Goal: Task Accomplishment & Management: Use online tool/utility

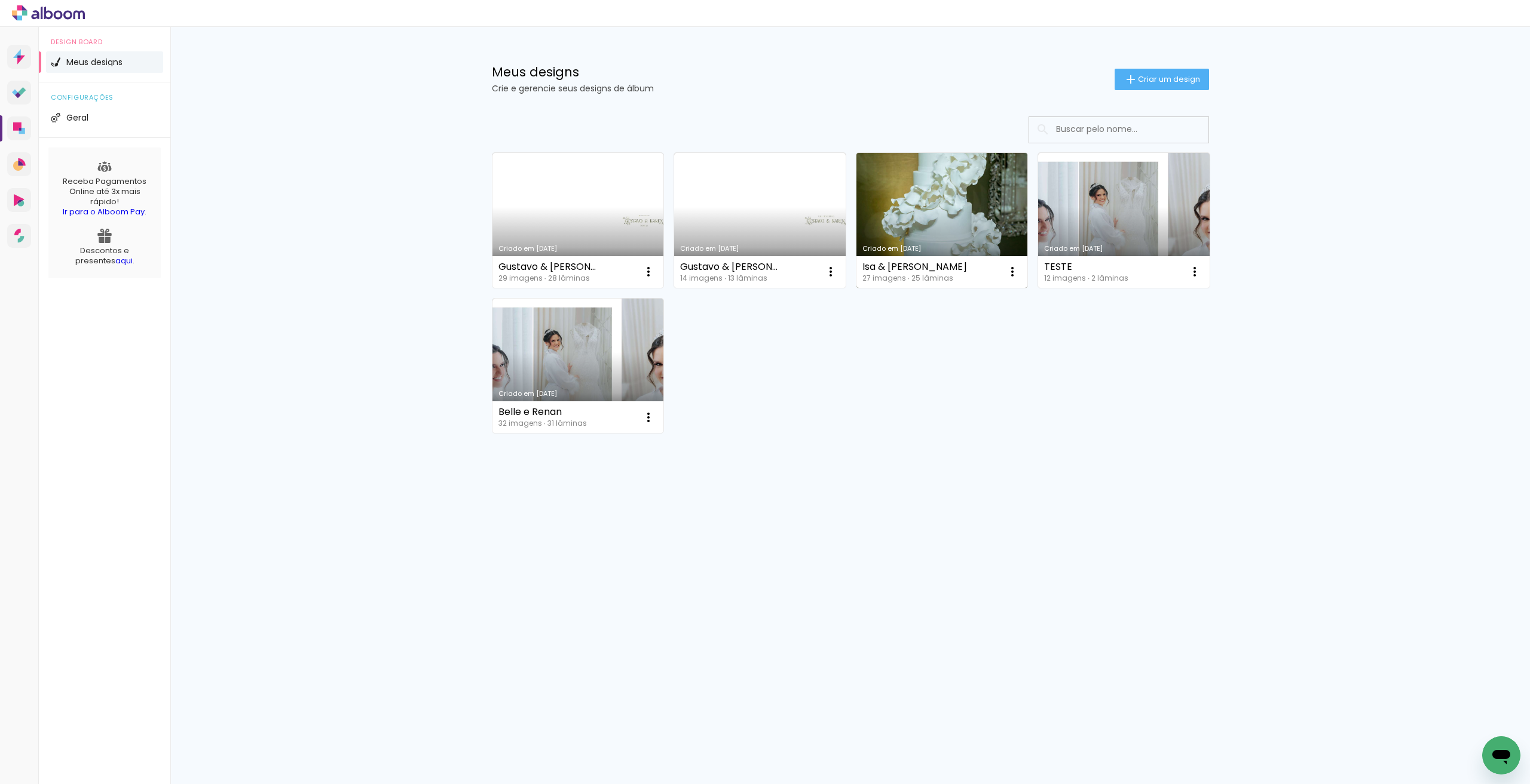
click at [972, 278] on div "Isa & Felipe 27 imagens ∙ 25 lâminas Abrir Fazer uma cópia Excluir" at bounding box center [942, 272] width 171 height 32
click at [979, 276] on div "Isa & Felipe 27 imagens ∙ 25 lâminas Abrir Fazer uma cópia Excluir" at bounding box center [942, 272] width 171 height 32
click at [958, 217] on link "Criado em [DATE]" at bounding box center [942, 221] width 171 height 135
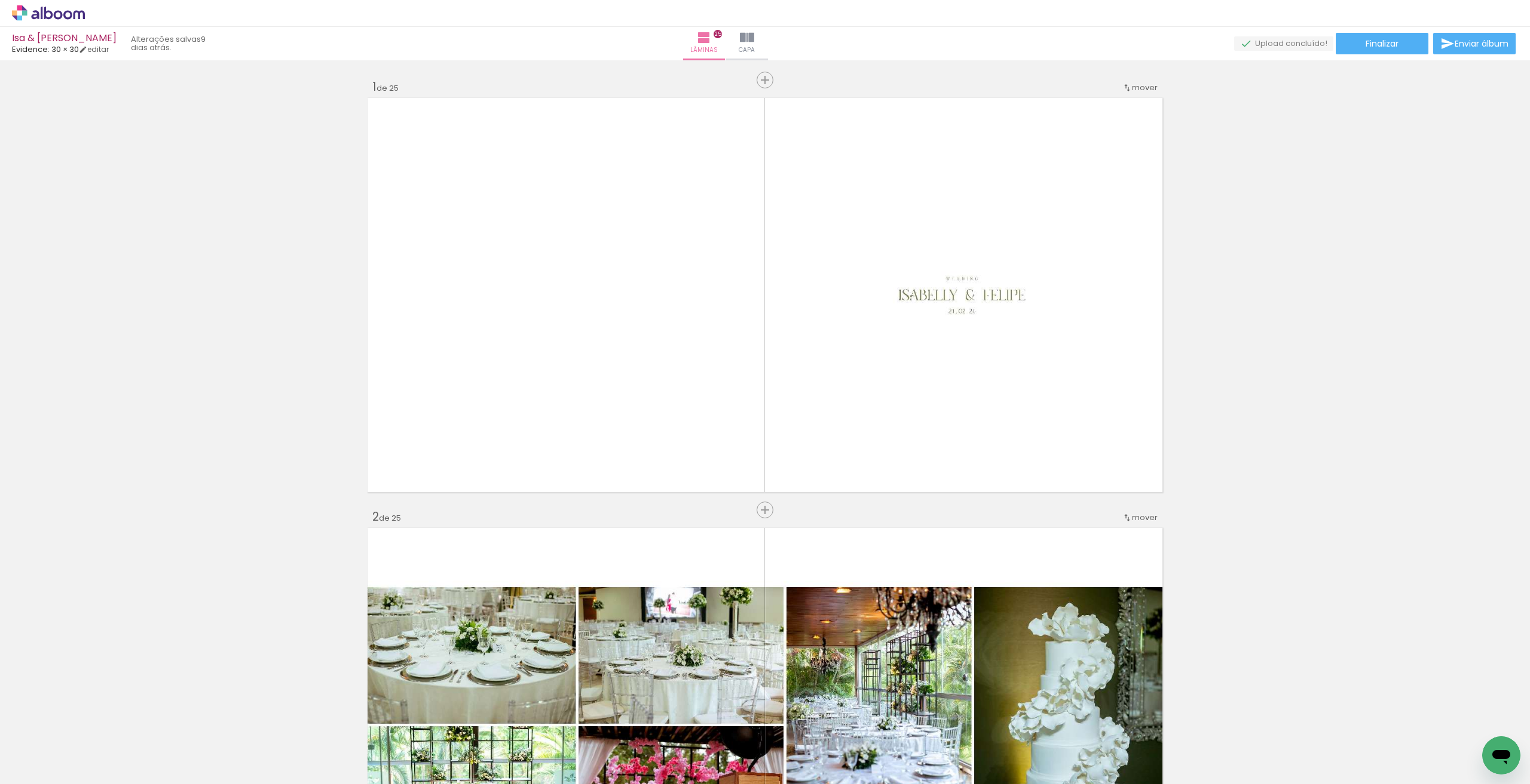
click at [37, 759] on paper-button "Adicionar Fotos" at bounding box center [36, 768] width 58 height 19
click at [0, 0] on input "file" at bounding box center [0, 0] width 0 height 0
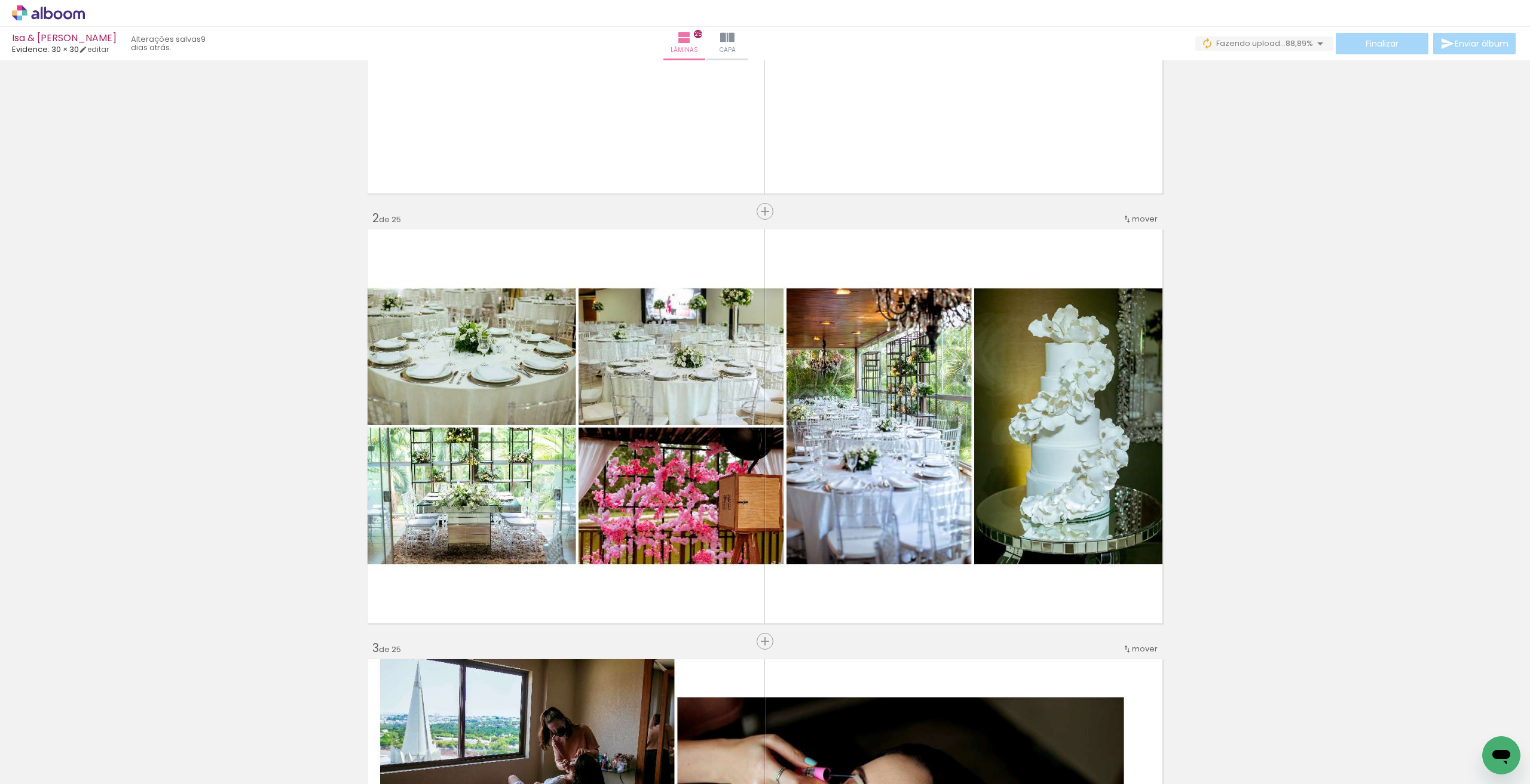
scroll to position [60, 0]
click at [35, 761] on span "Adicionar Fotos" at bounding box center [42, 768] width 36 height 13
click at [0, 0] on input "file" at bounding box center [0, 0] width 0 height 0
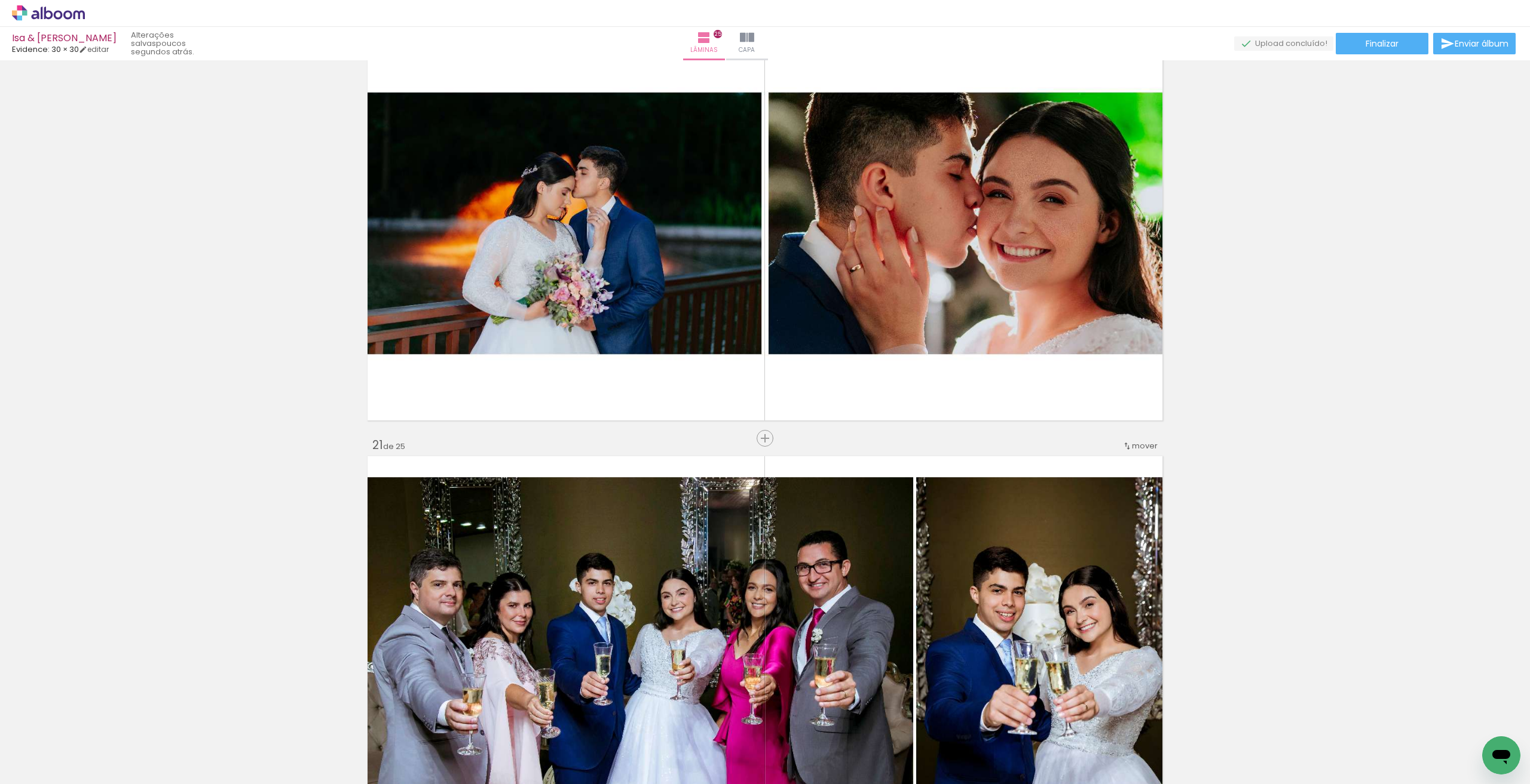
scroll to position [7944, 0]
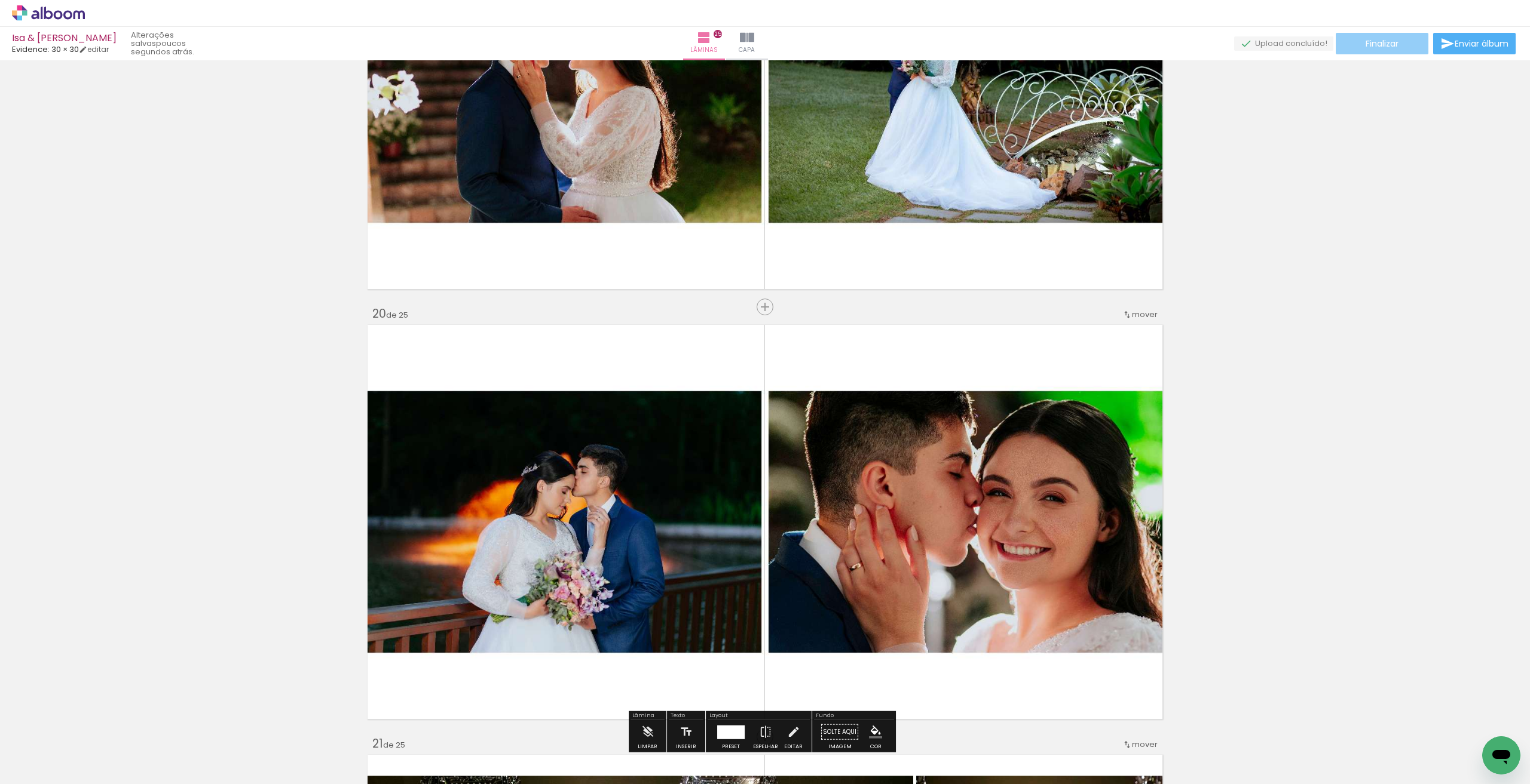
click at [1383, 47] on span "Finalizar" at bounding box center [1382, 43] width 33 height 8
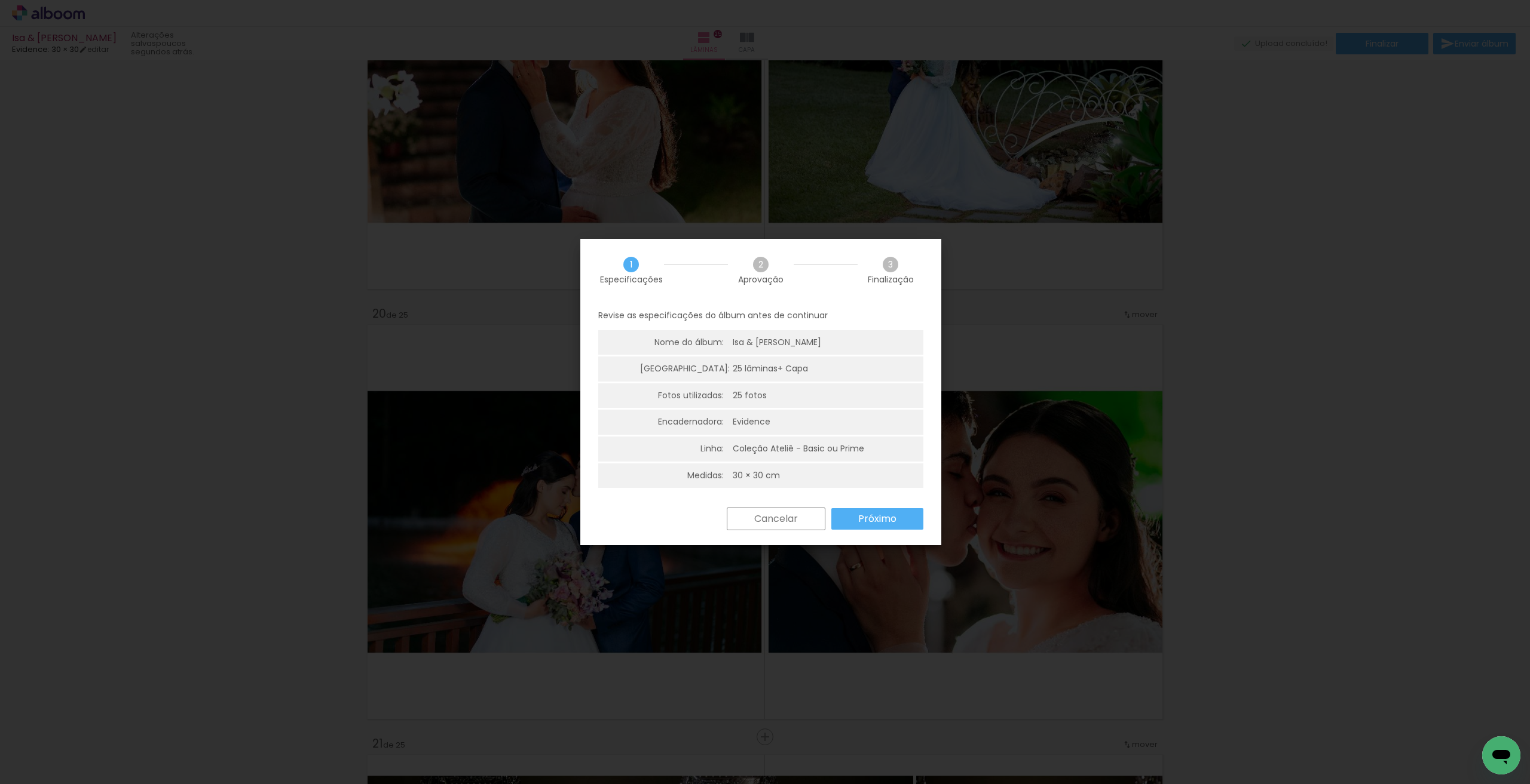
click at [884, 528] on paper-button "Próximo" at bounding box center [877, 519] width 92 height 21
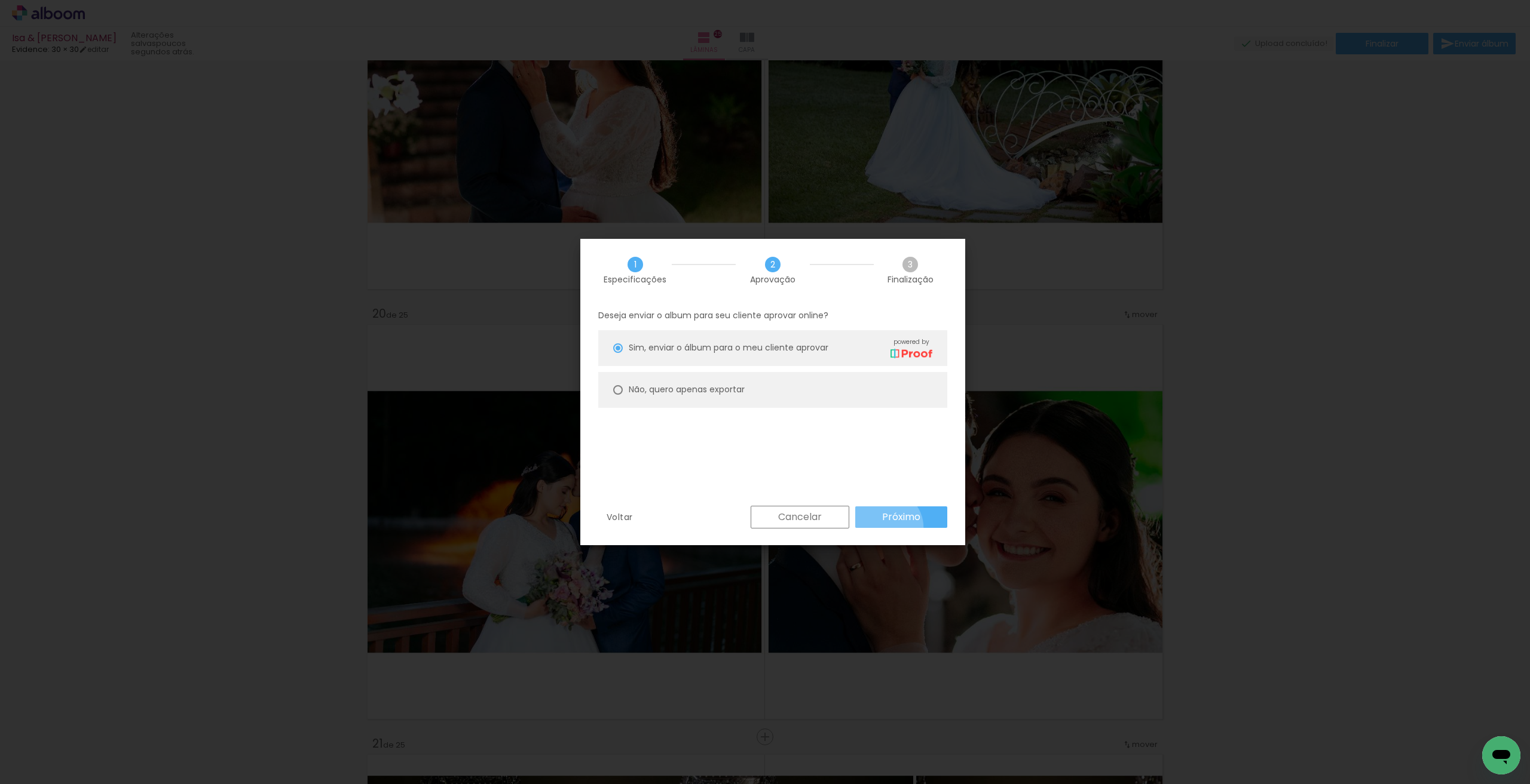
click at [884, 528] on paper-button "Próximo" at bounding box center [901, 517] width 92 height 21
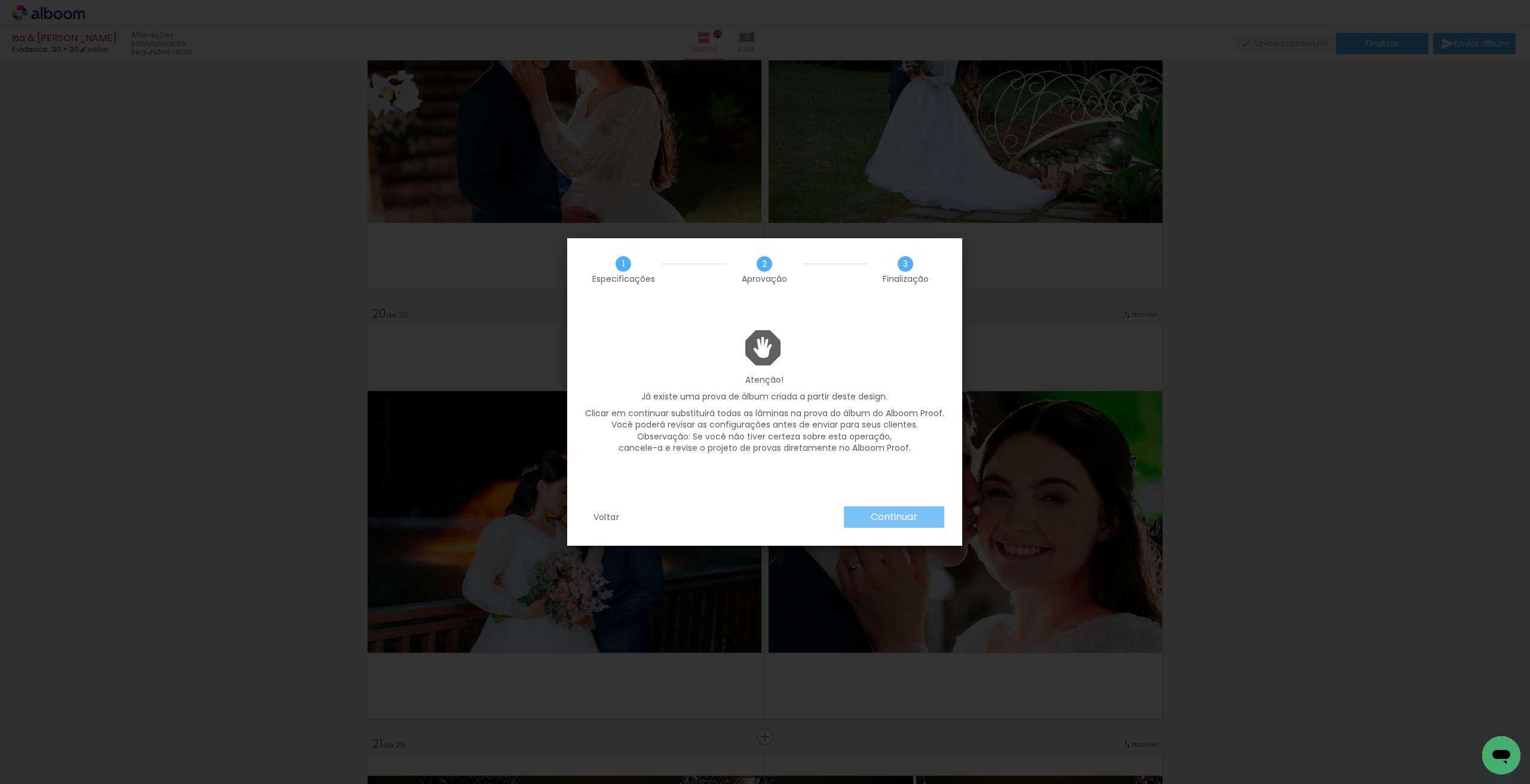
click at [884, 528] on paper-button "Continuar" at bounding box center [894, 517] width 101 height 21
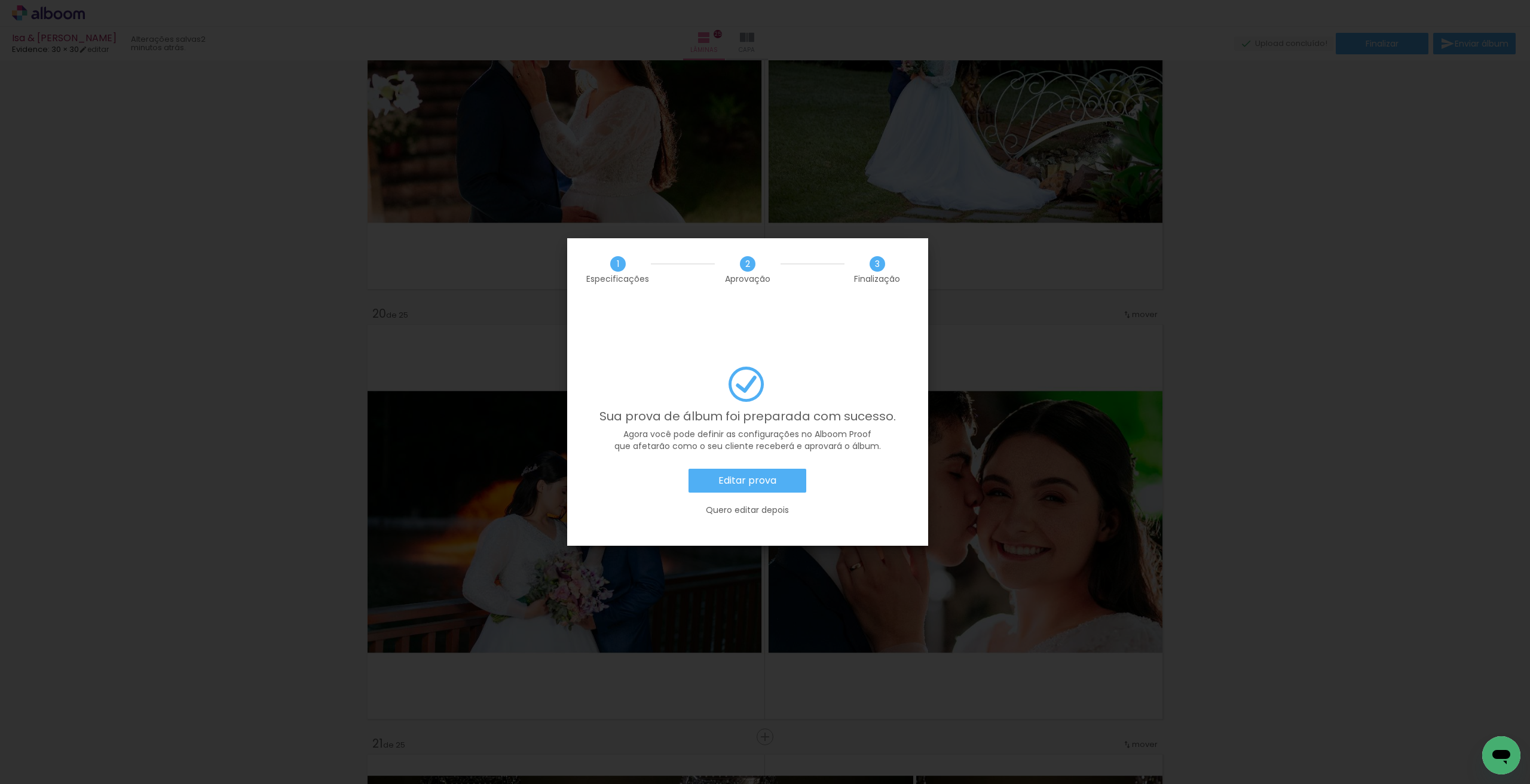
click at [778, 469] on paper-button "Editar prova" at bounding box center [747, 480] width 118 height 24
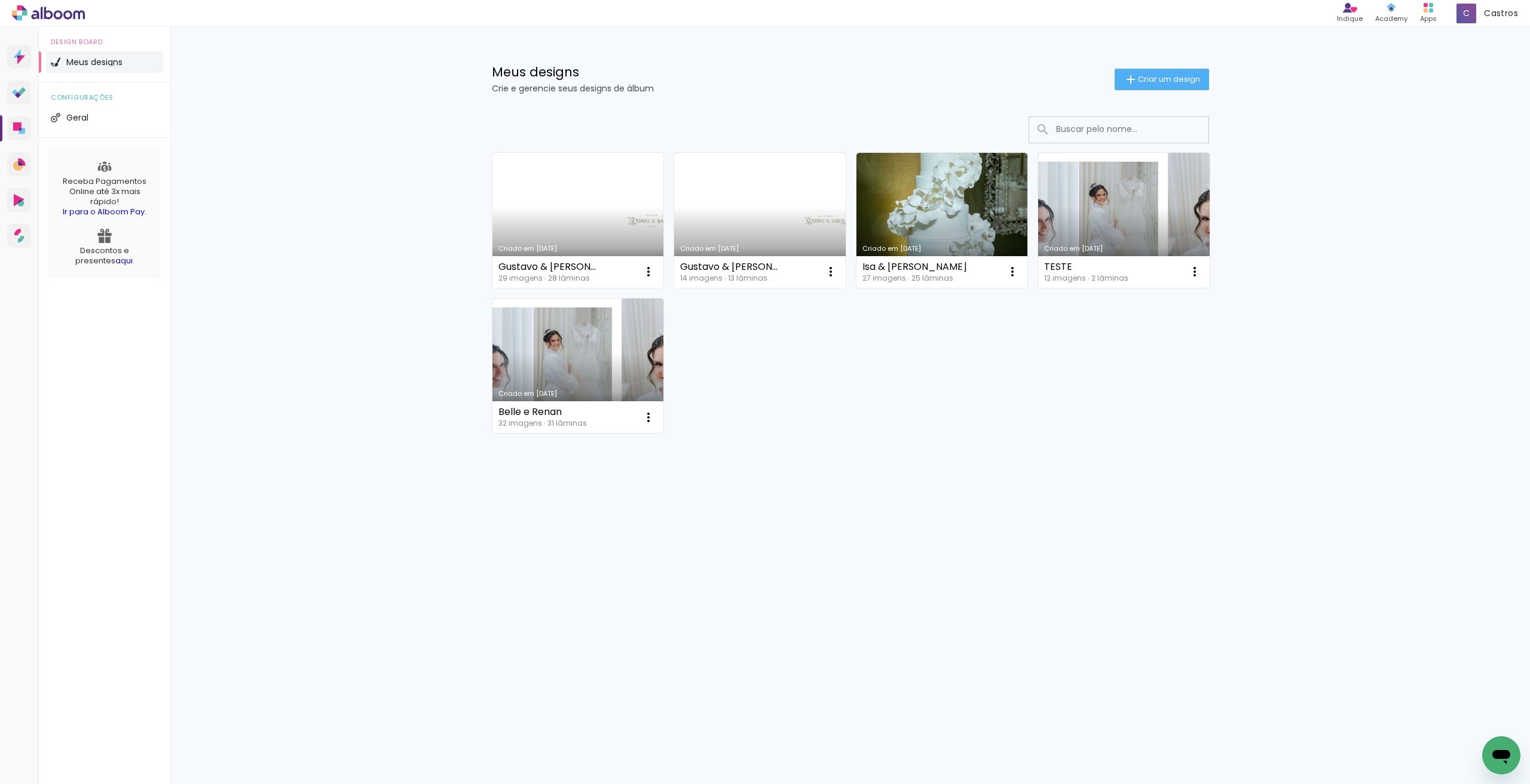
click at [553, 238] on link "Criado em [DATE]" at bounding box center [578, 221] width 171 height 135
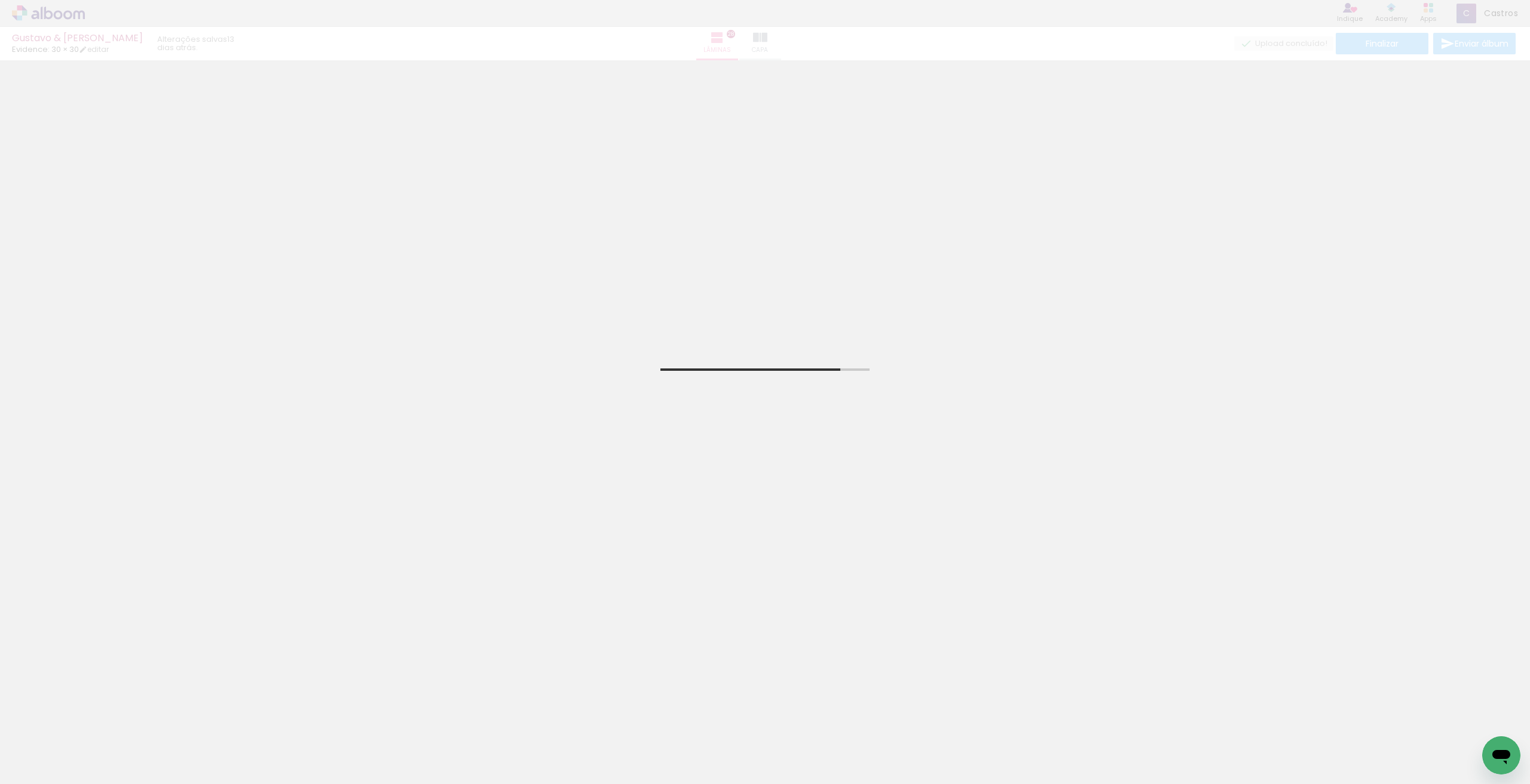
click at [12, 766] on iron-icon at bounding box center [18, 768] width 14 height 14
click at [0, 0] on input "file" at bounding box center [0, 0] width 0 height 0
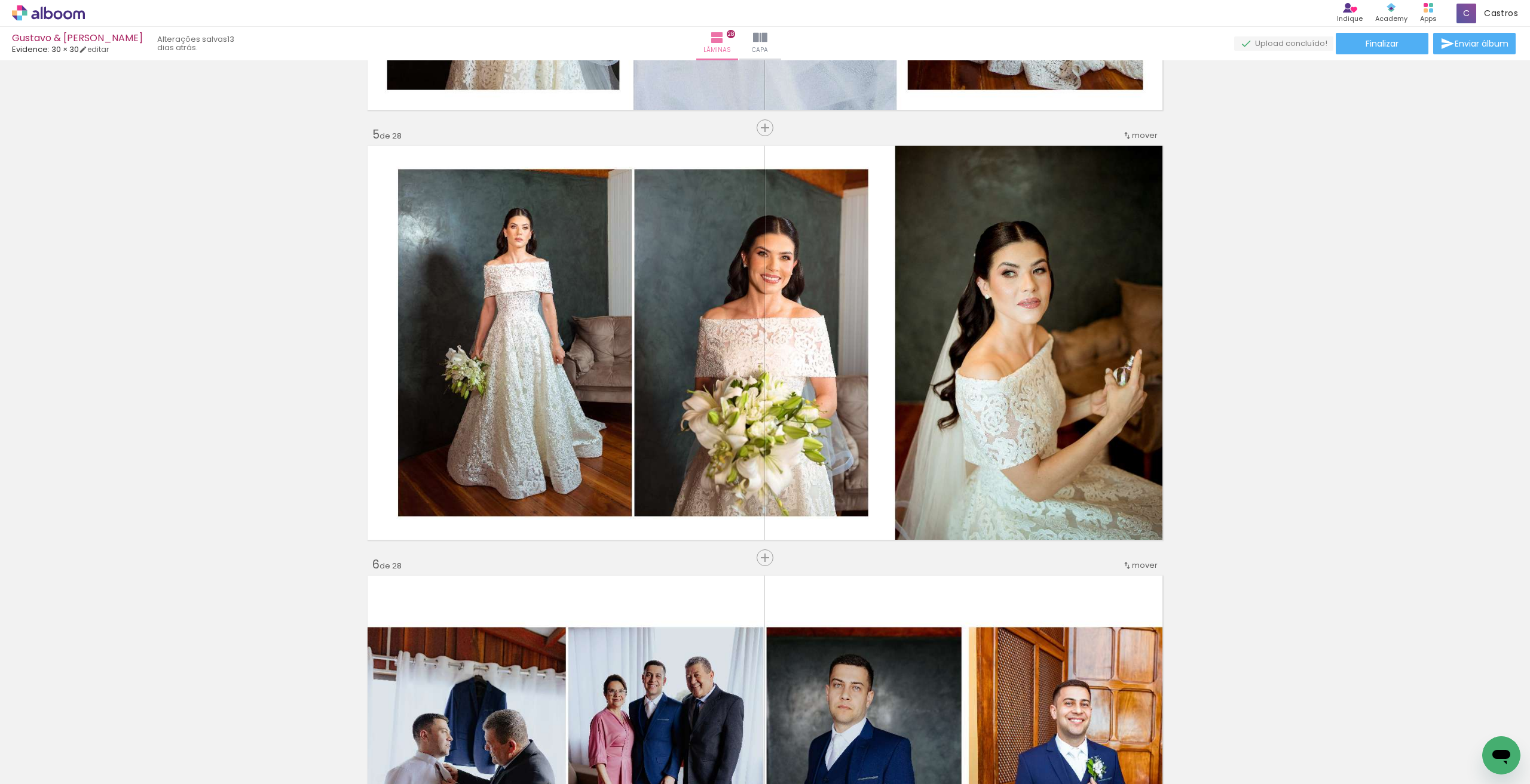
scroll to position [1314, 0]
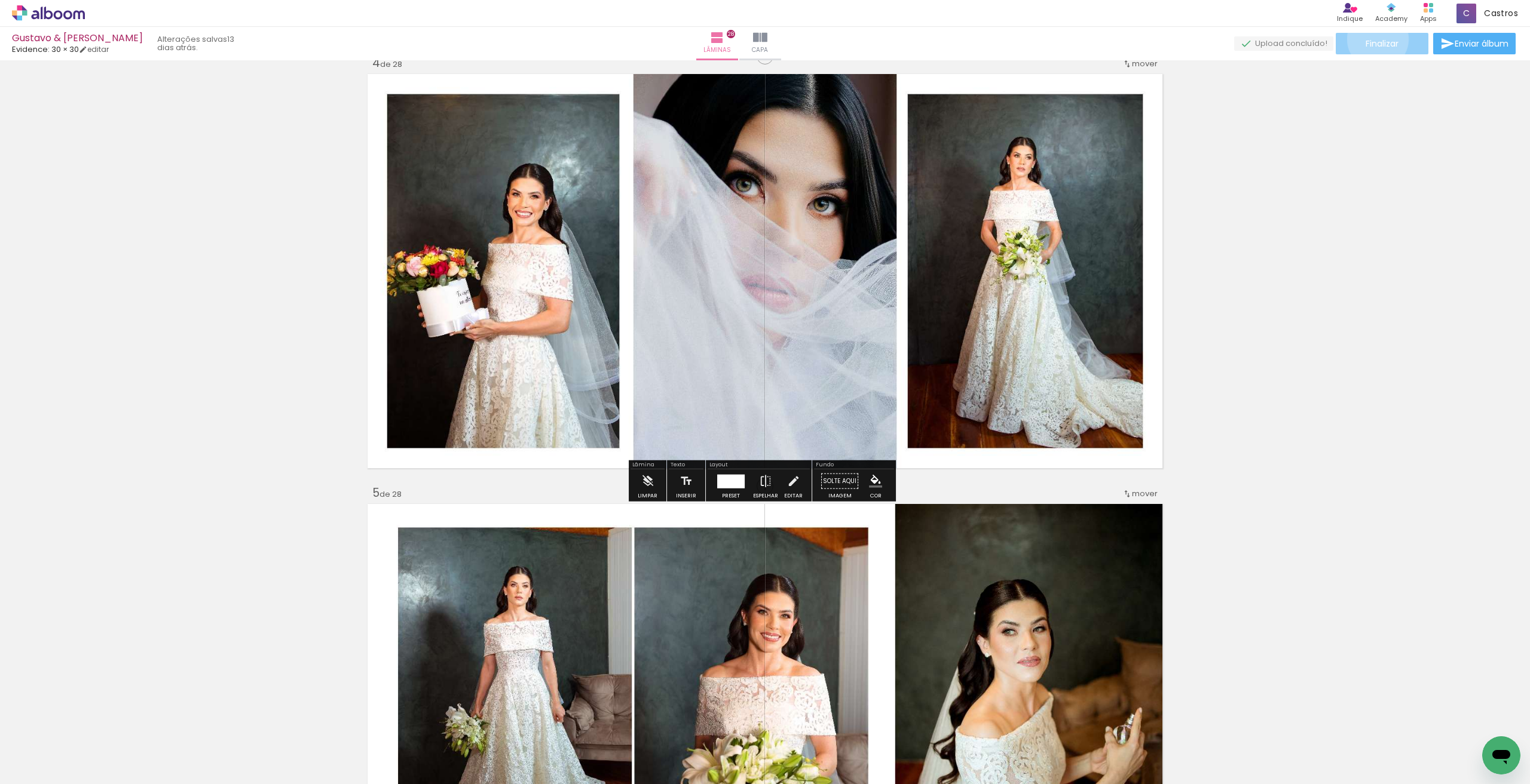
click at [1373, 40] on span "Finalizar" at bounding box center [1382, 43] width 33 height 8
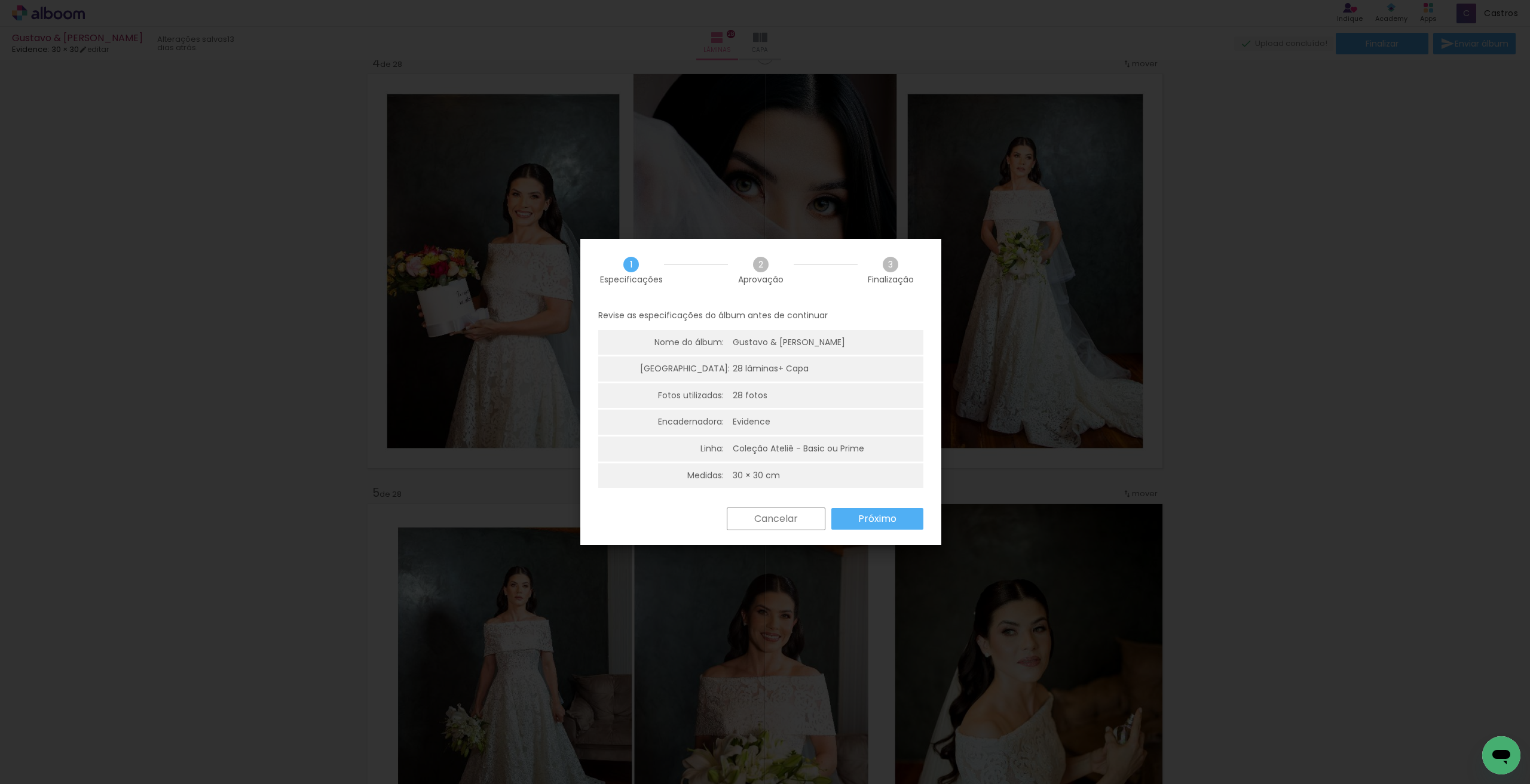
click at [0, 0] on slot "Próximo" at bounding box center [0, 0] width 0 height 0
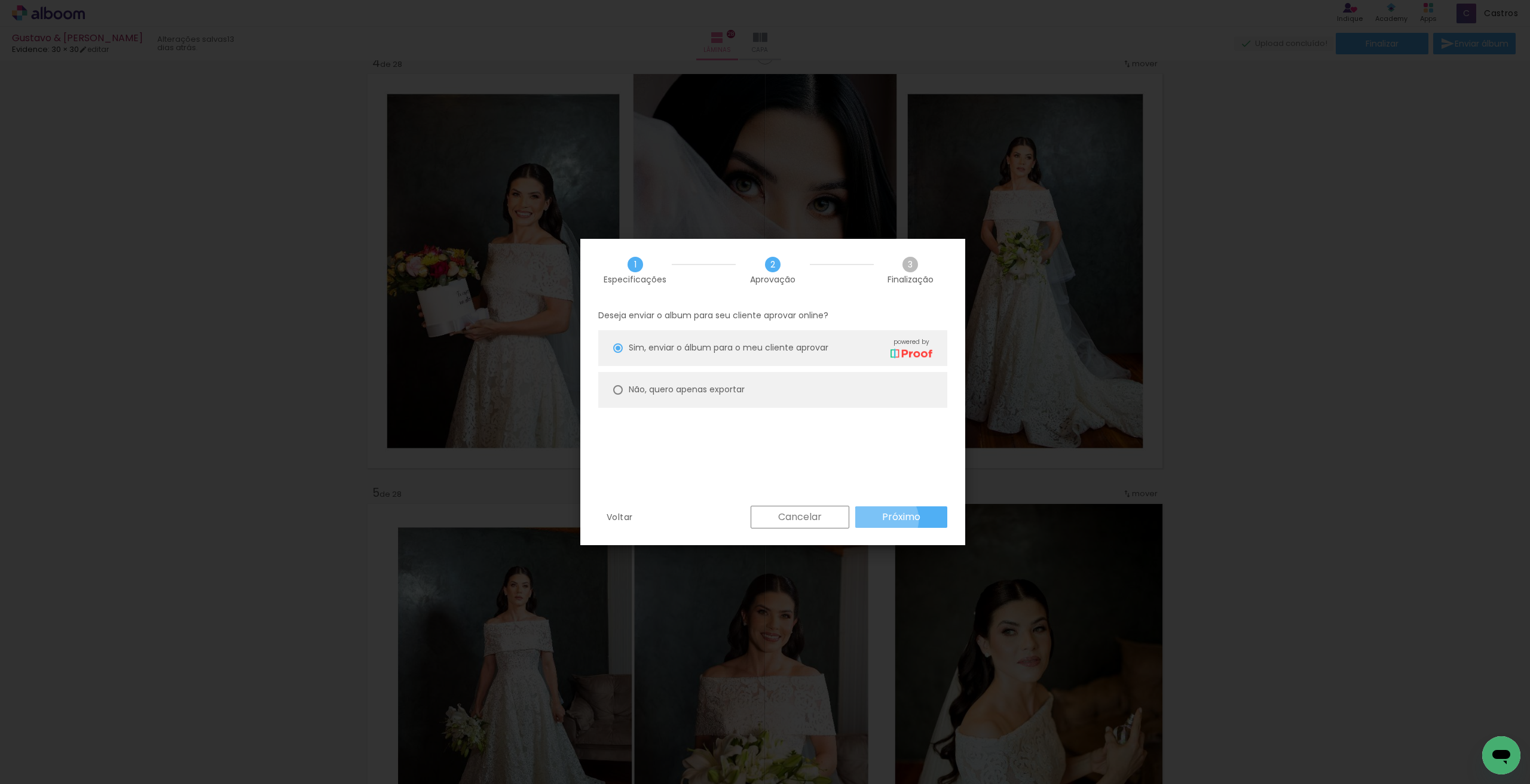
click at [0, 0] on slot "Próximo" at bounding box center [0, 0] width 0 height 0
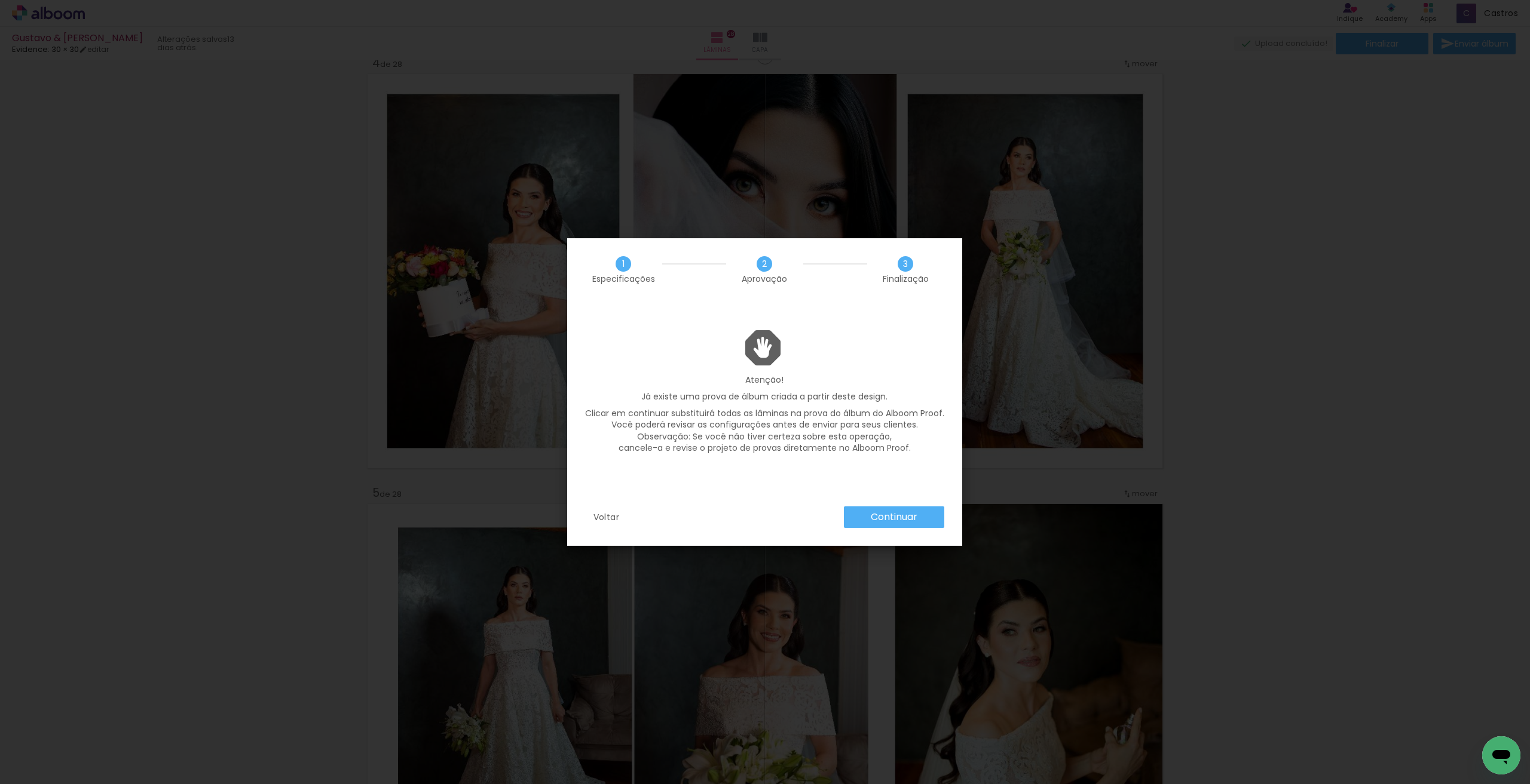
click at [0, 0] on slot "Continuar" at bounding box center [0, 0] width 0 height 0
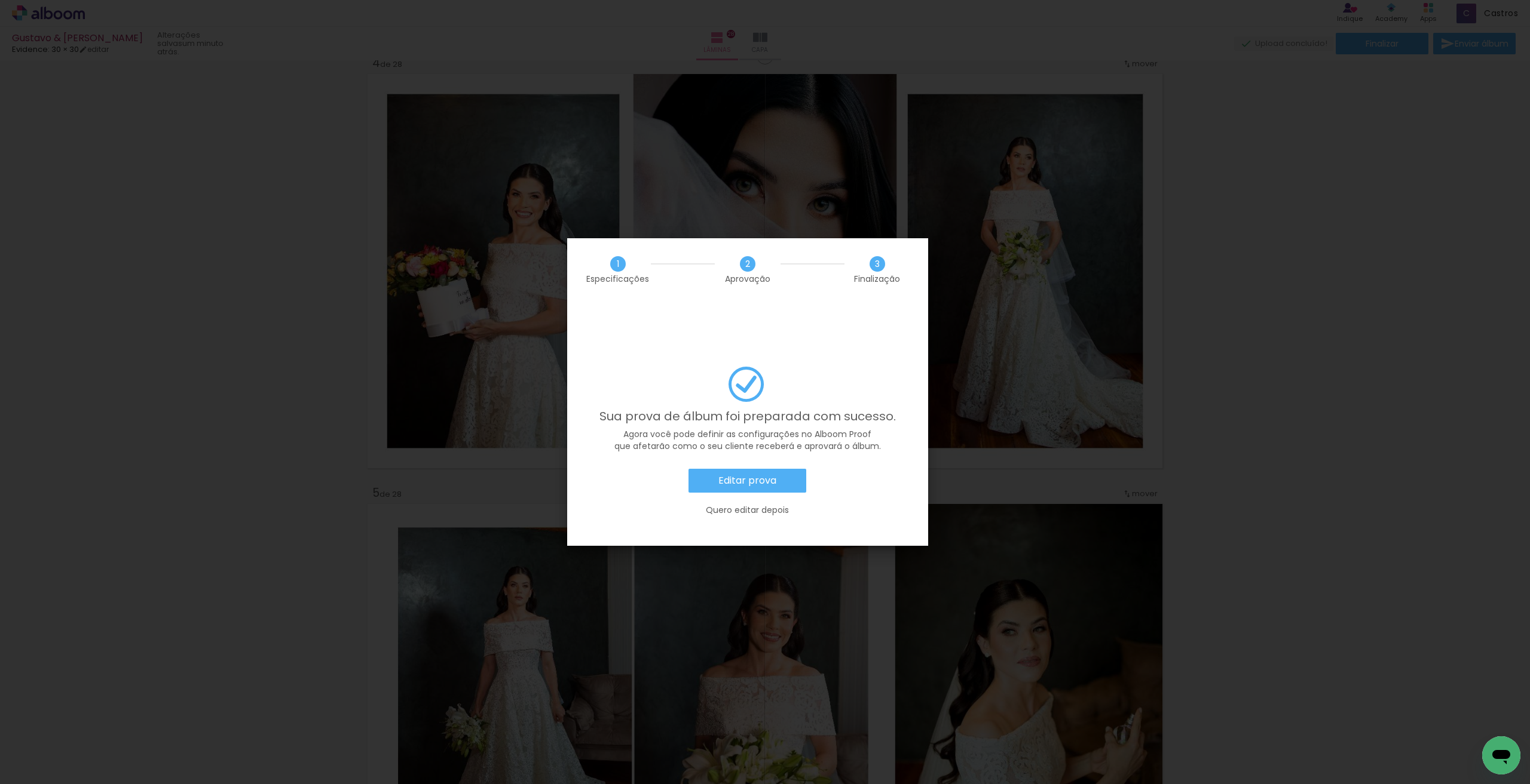
click at [0, 0] on slot "Editar prova" at bounding box center [0, 0] width 0 height 0
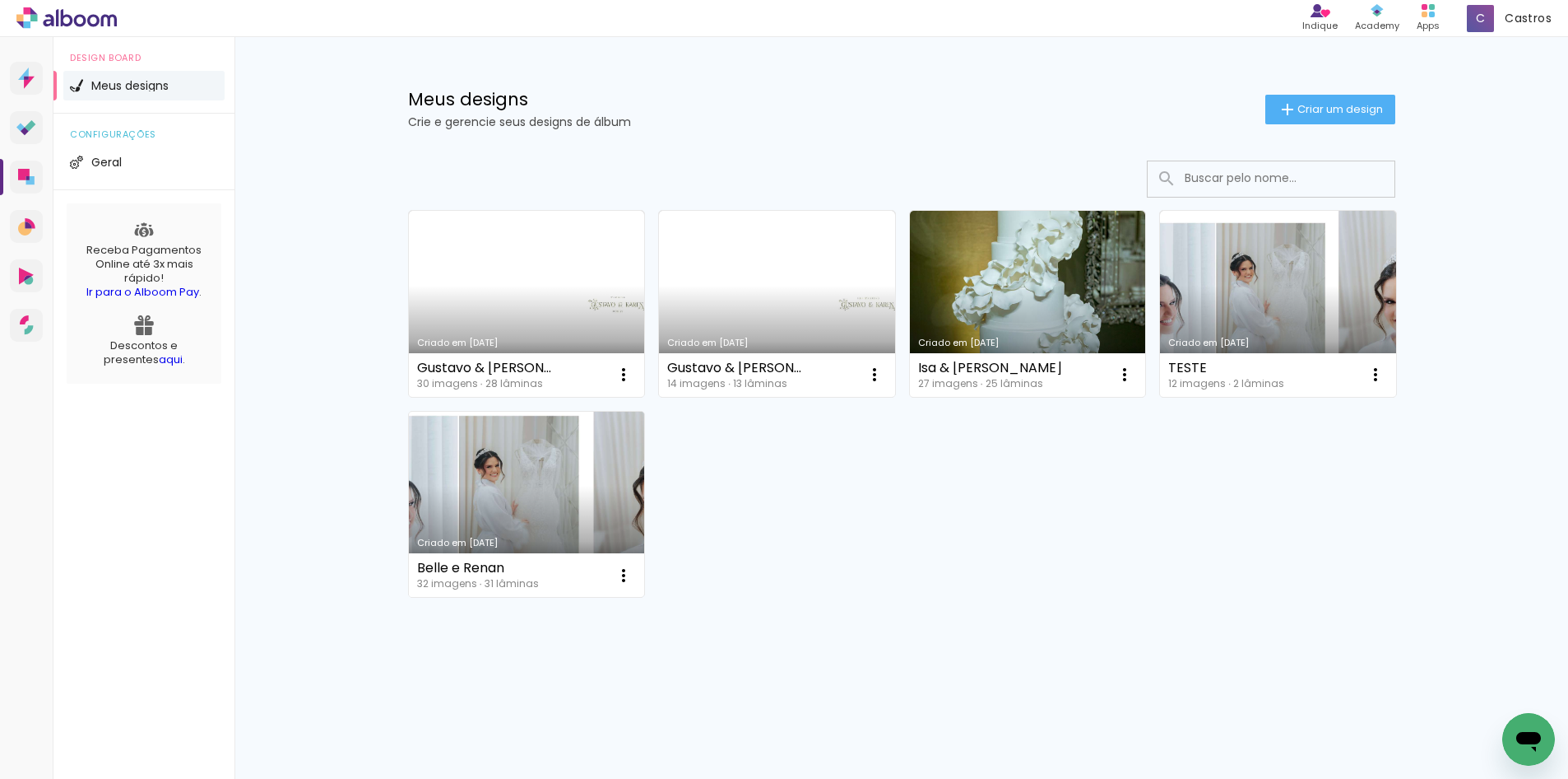
click at [511, 492] on link "Criado em [DATE]" at bounding box center [527, 504] width 236 height 186
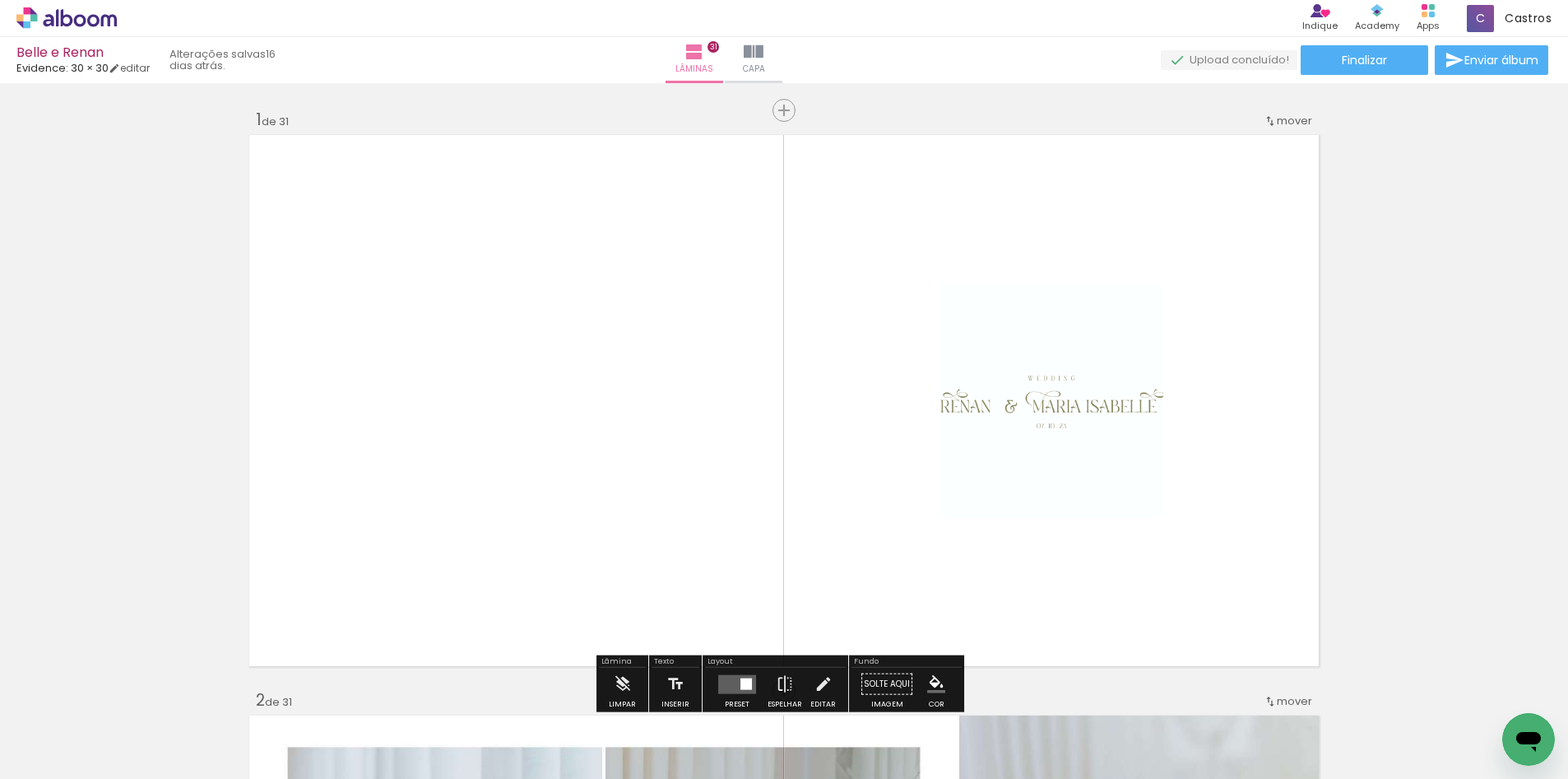
scroll to position [82, 0]
